Goal: Check status: Check status

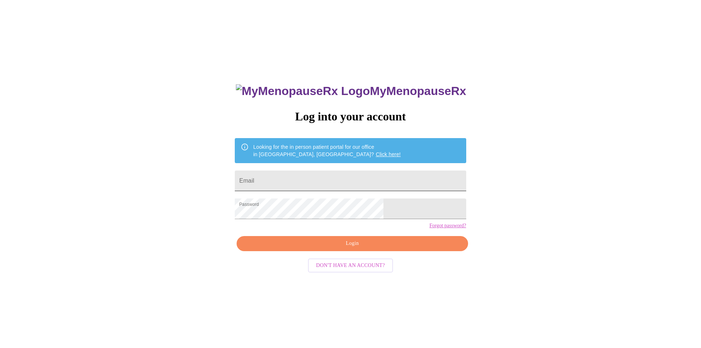
click at [342, 179] on input "Email" at bounding box center [350, 180] width 231 height 21
type input "[EMAIL_ADDRESS][DOMAIN_NAME]"
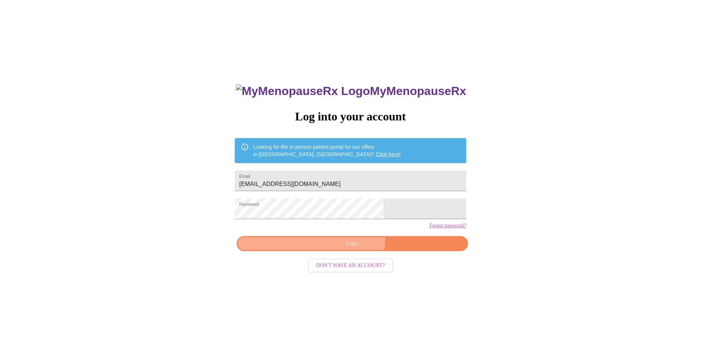
click at [329, 249] on button "Login" at bounding box center [351, 243] width 231 height 15
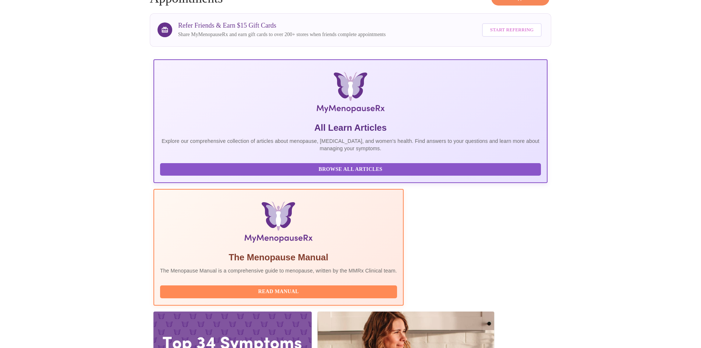
scroll to position [138, 0]
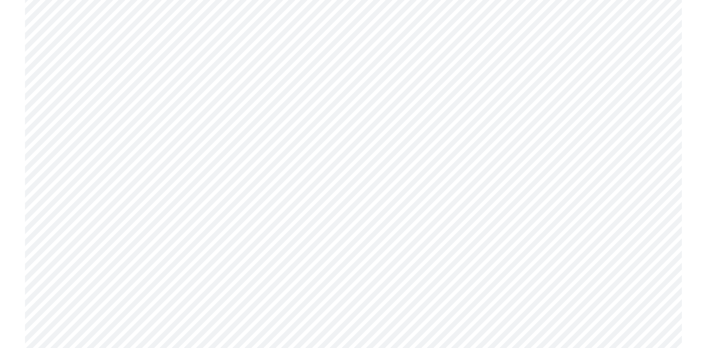
scroll to position [2018, 0]
